Goal: Find specific page/section: Find specific page/section

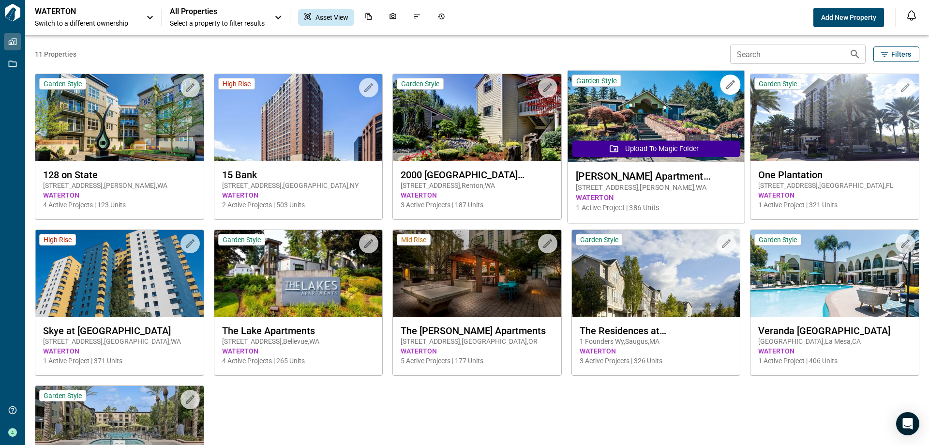
click at [624, 191] on span "[STREET_ADDRESS]" at bounding box center [656, 187] width 160 height 10
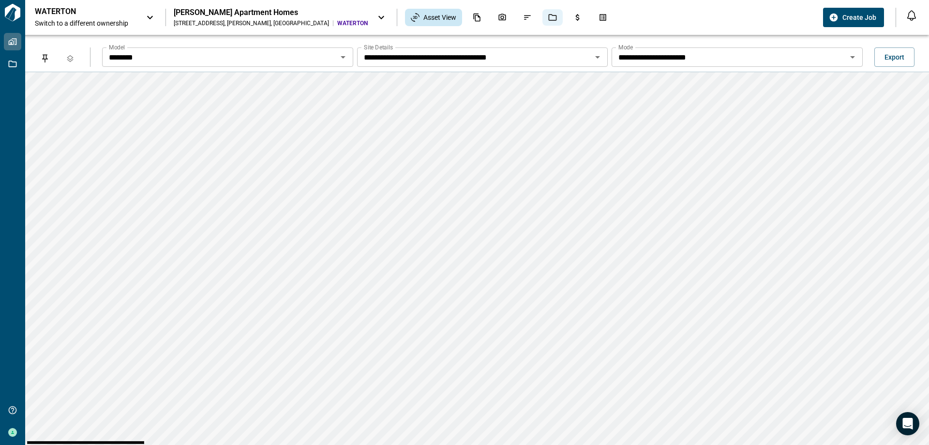
click at [549, 20] on icon "Jobs" at bounding box center [553, 17] width 8 height 7
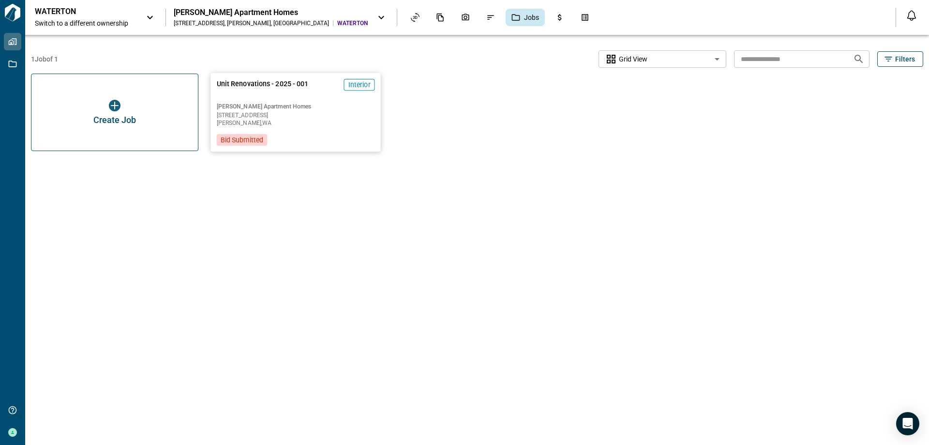
click at [288, 112] on div "[PERSON_NAME] Apartment Homes [STREET_ADDRESS]" at bounding box center [296, 115] width 158 height 24
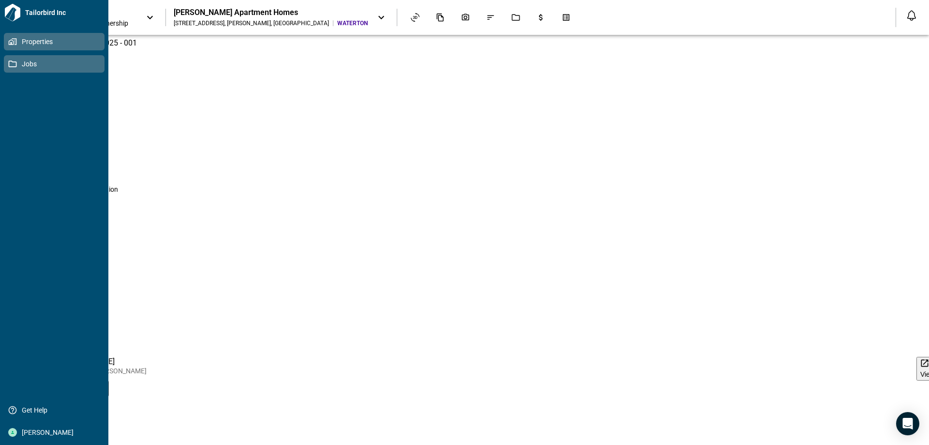
click at [17, 65] on span "Jobs" at bounding box center [56, 64] width 78 height 10
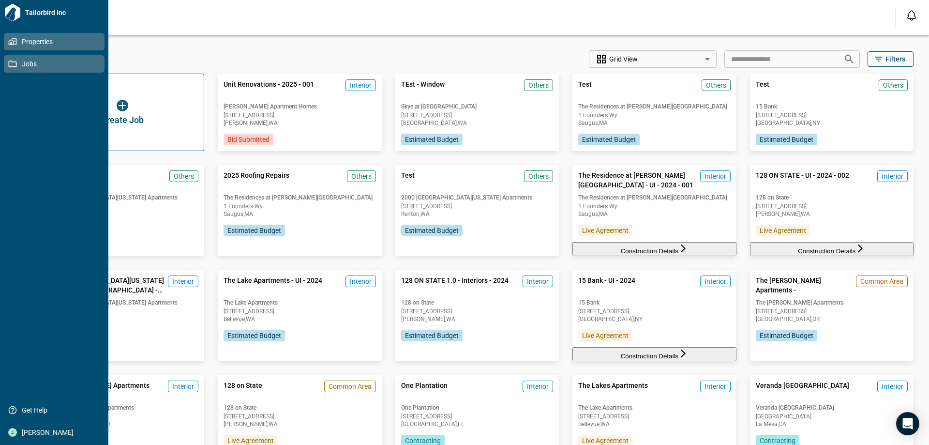
click at [13, 44] on icon at bounding box center [12, 41] width 9 height 9
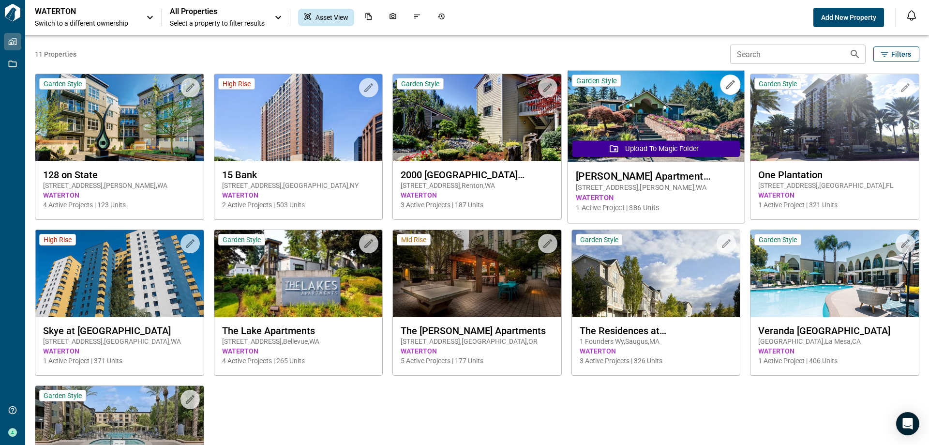
click at [671, 193] on span "WATERTON" at bounding box center [656, 198] width 160 height 10
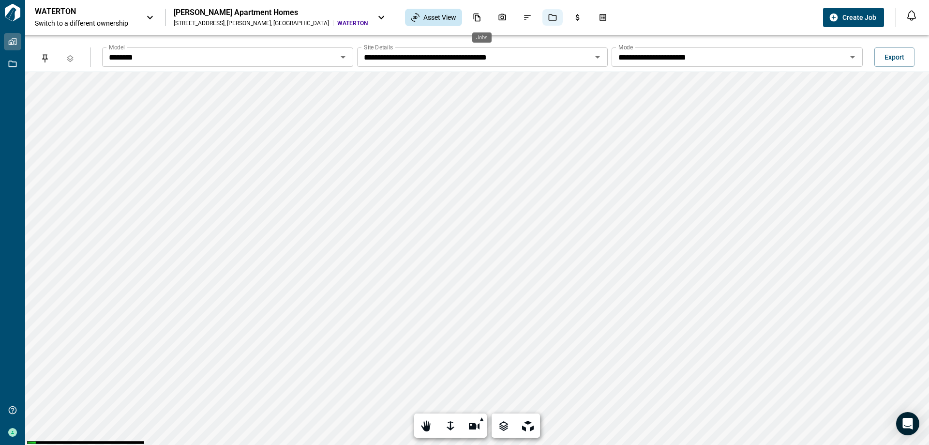
click at [548, 18] on icon "Jobs" at bounding box center [552, 17] width 9 height 9
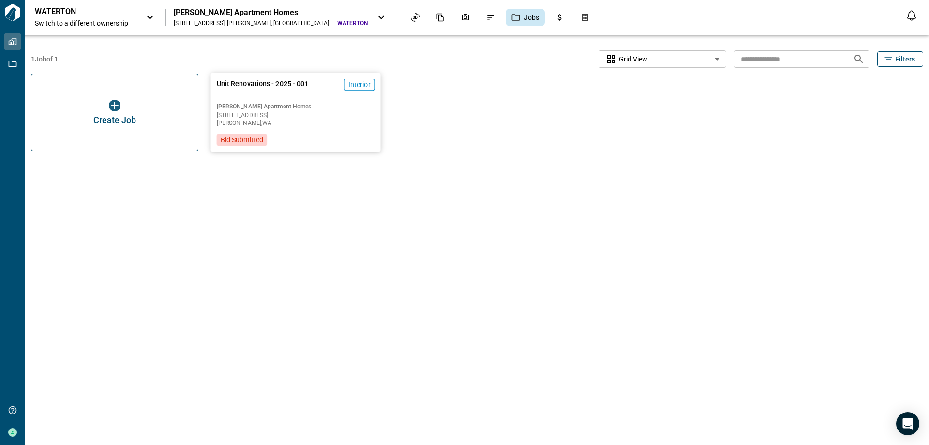
click at [302, 140] on div "Unit Renovations - 2025 - 001 Interior [PERSON_NAME] Apartment Homes [STREET_AD…" at bounding box center [296, 112] width 170 height 78
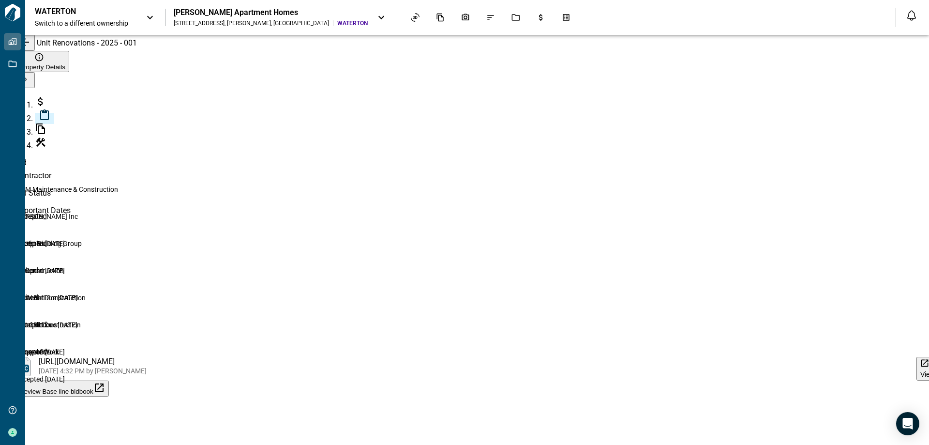
click at [375, 13] on icon at bounding box center [381, 18] width 12 height 12
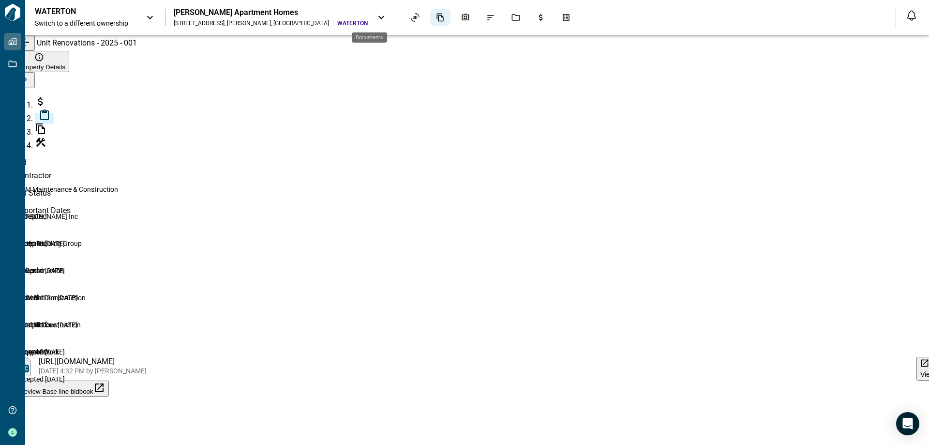
click at [437, 18] on icon "Documents" at bounding box center [440, 18] width 7 height 8
